Goal: Information Seeking & Learning: Learn about a topic

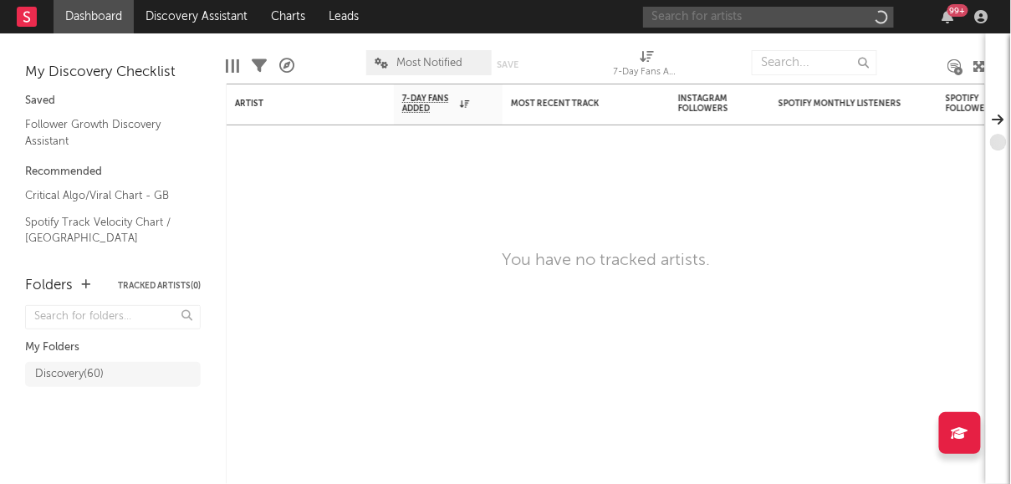
click at [783, 17] on input "text" at bounding box center [768, 17] width 251 height 21
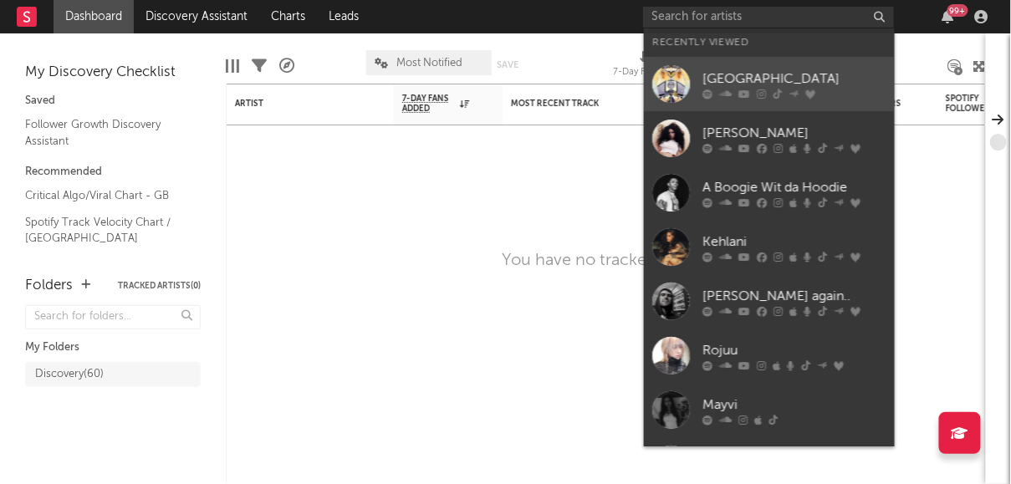
click at [767, 66] on link "[GEOGRAPHIC_DATA]" at bounding box center [769, 84] width 251 height 54
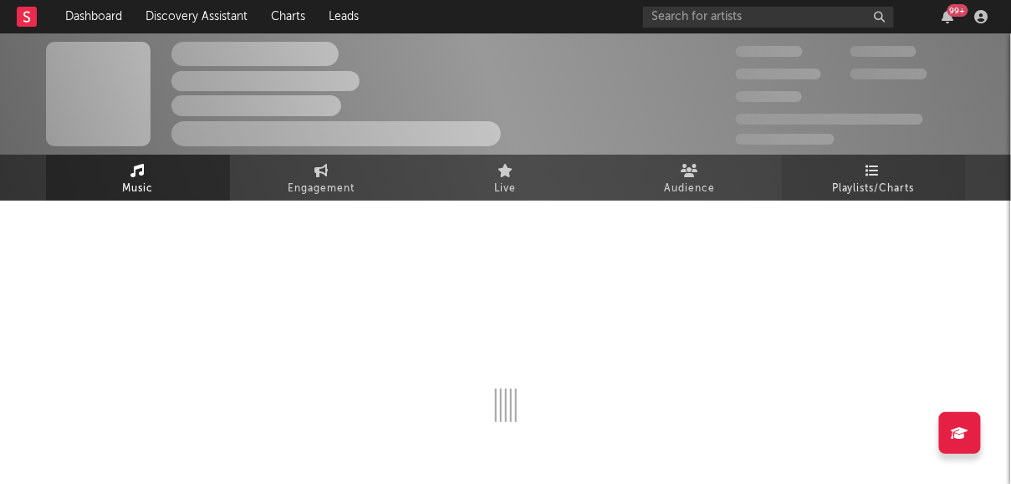
click at [844, 174] on link "Playlists/Charts" at bounding box center [874, 178] width 184 height 46
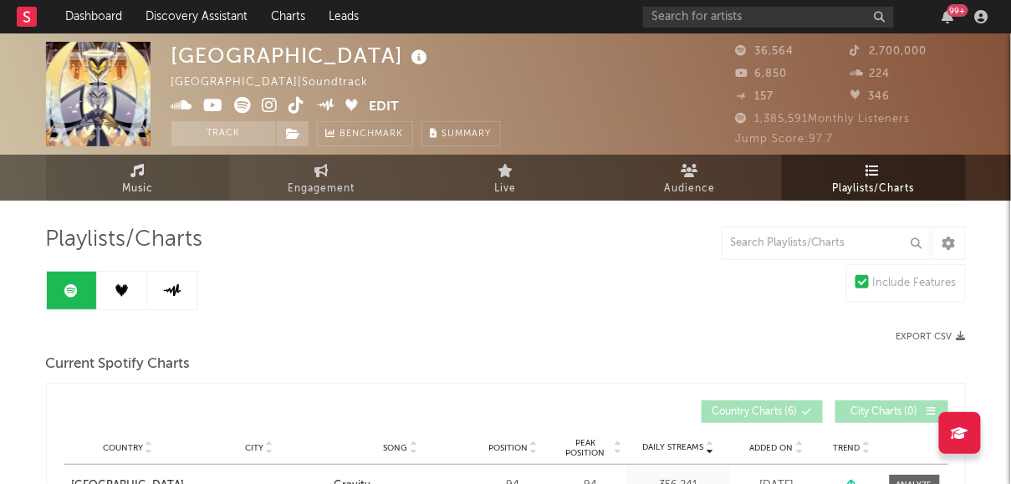
click at [155, 176] on link "Music" at bounding box center [138, 178] width 184 height 46
select select "1w"
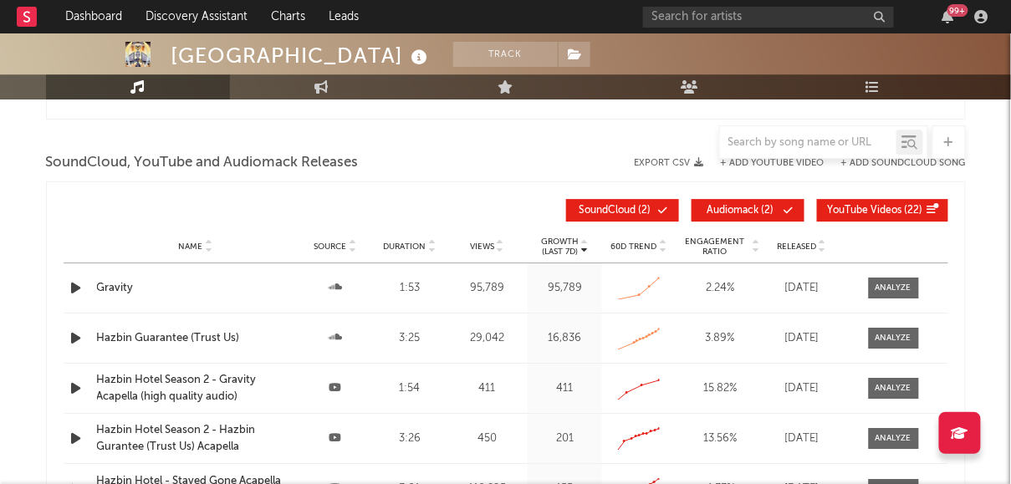
scroll to position [1268, 0]
